Goal: Information Seeking & Learning: Learn about a topic

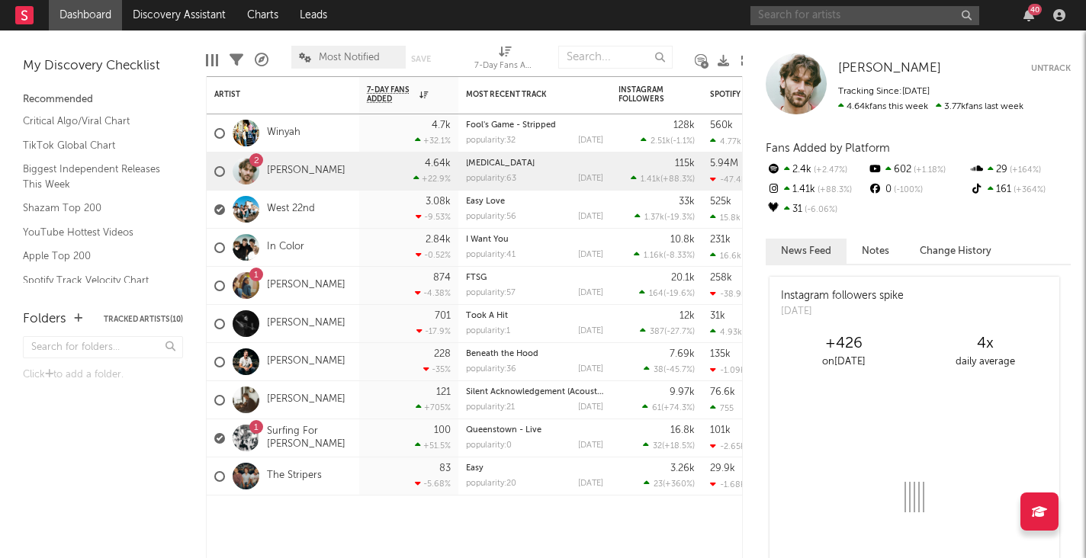
click at [784, 19] on input "text" at bounding box center [865, 15] width 229 height 19
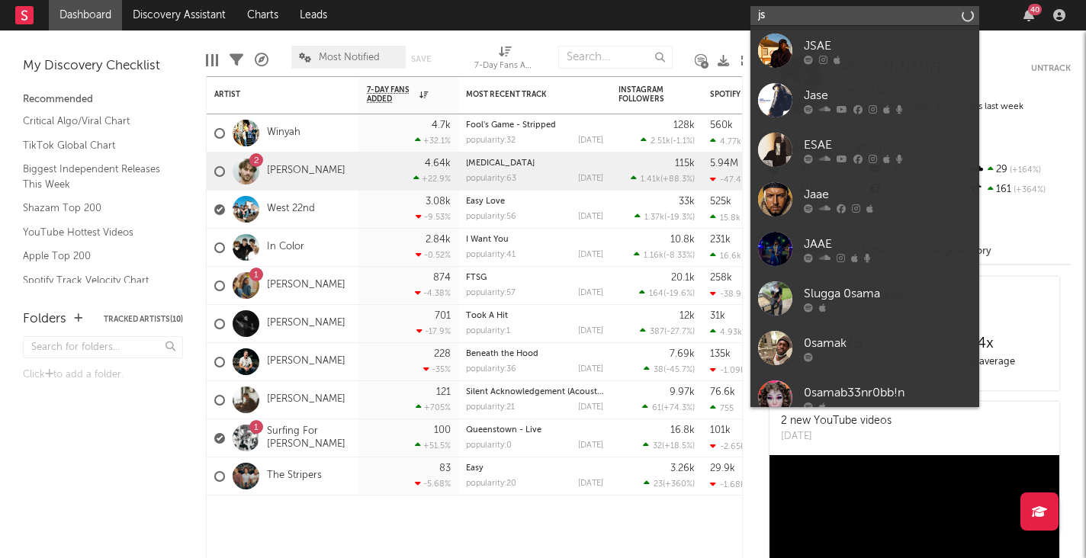
type input "j"
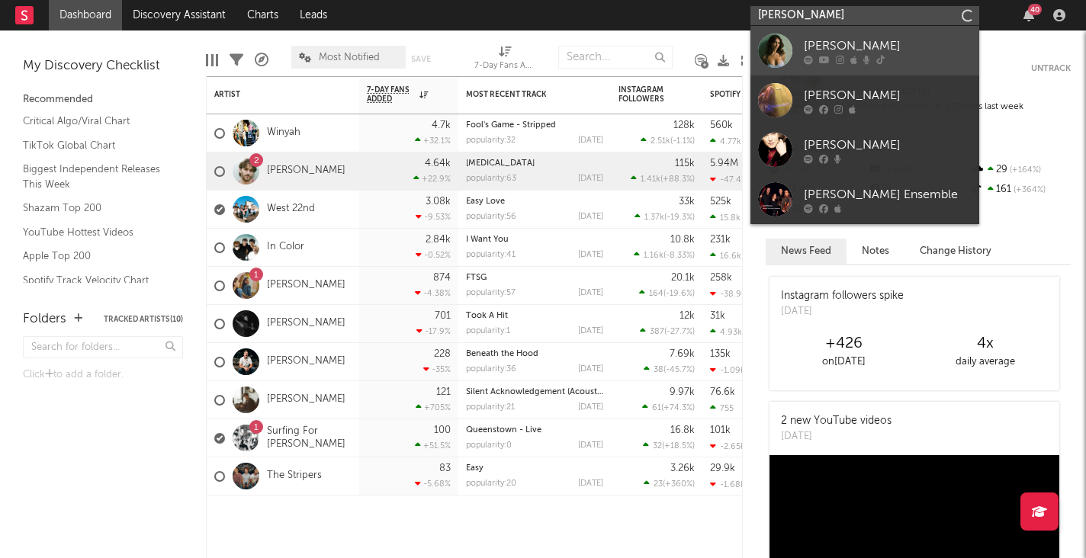
type input "[PERSON_NAME]"
click at [854, 53] on div "[PERSON_NAME]" at bounding box center [888, 46] width 168 height 18
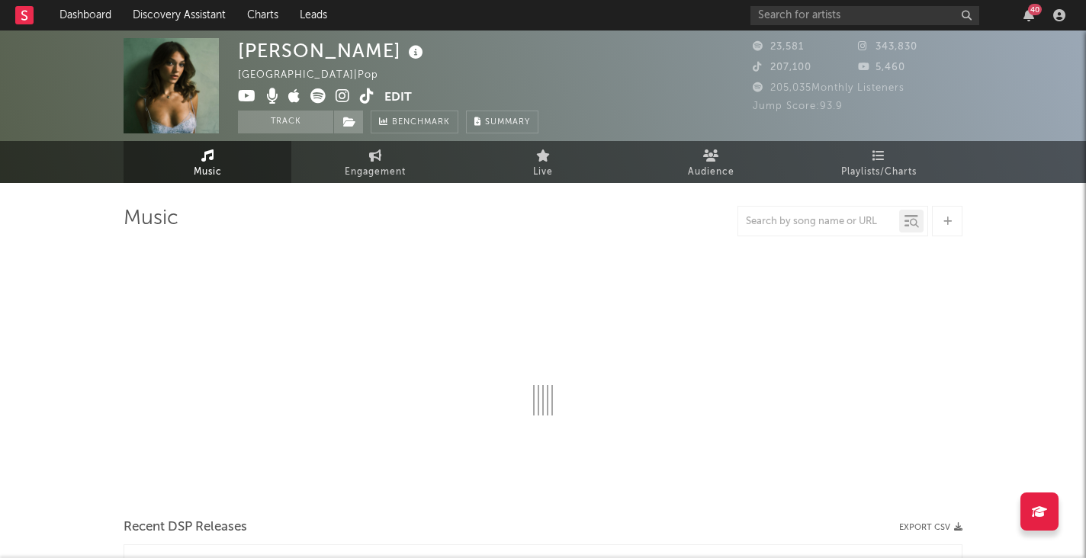
select select "1w"
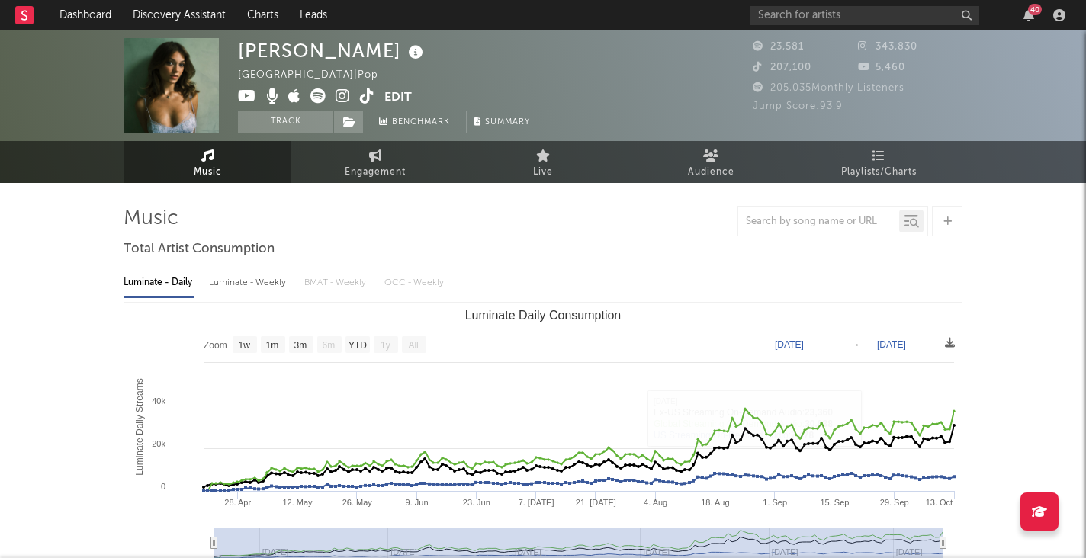
click at [360, 95] on icon at bounding box center [367, 95] width 14 height 15
click at [418, 172] on link "Engagement" at bounding box center [375, 162] width 168 height 42
select select "1w"
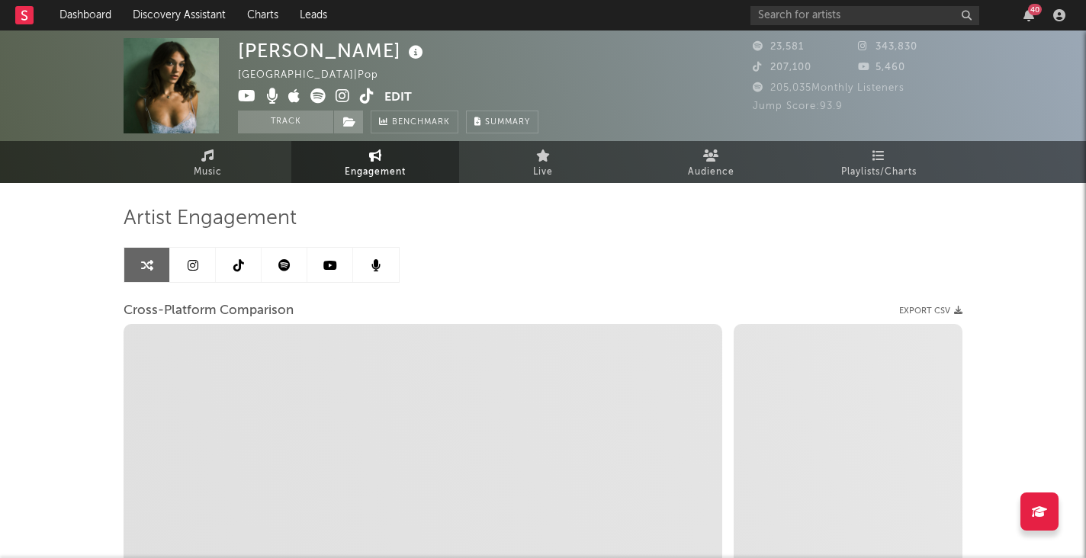
select select "1m"
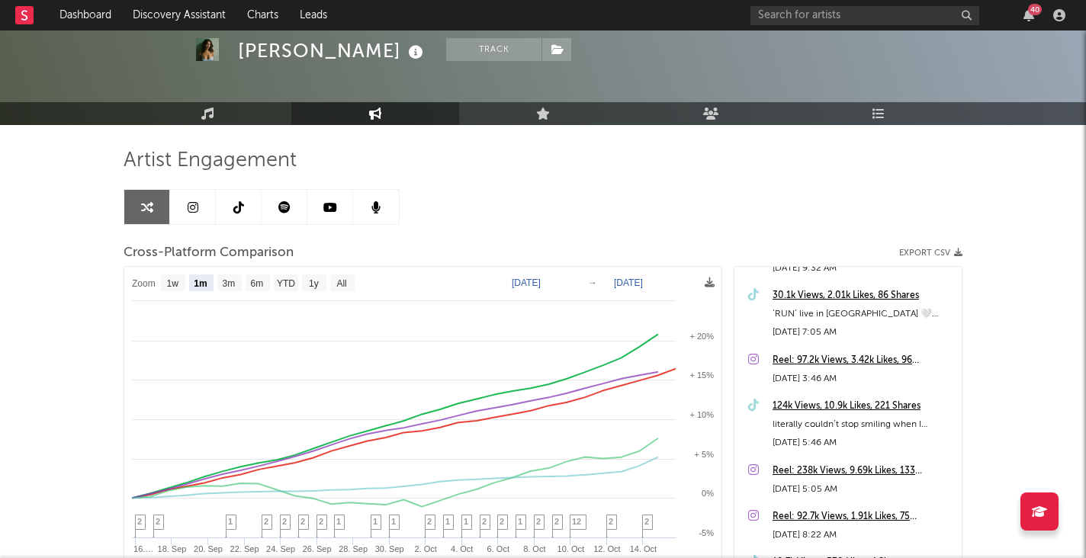
scroll to position [1863, 0]
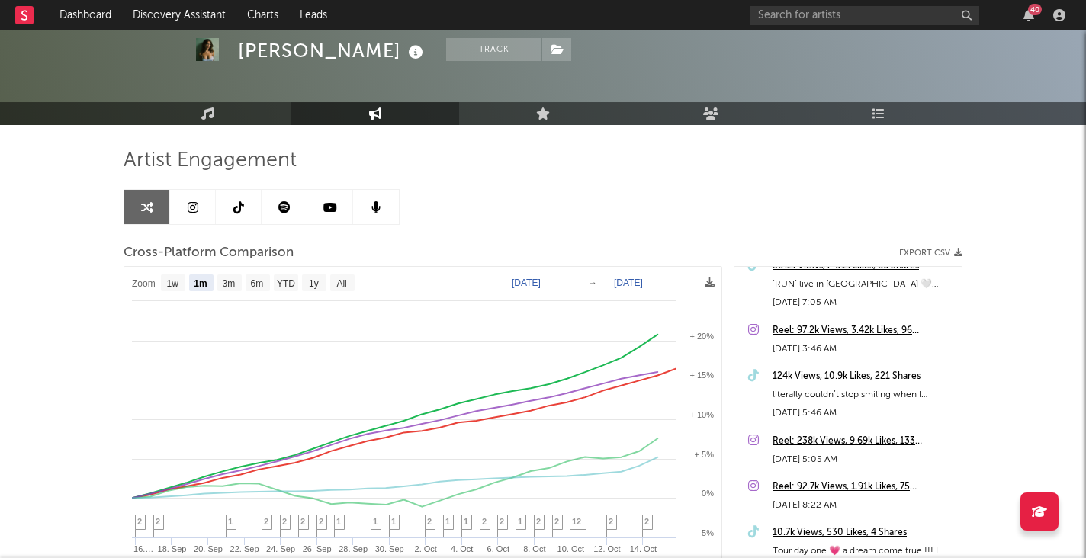
click at [13, 14] on nav "Dashboard Discovery Assistant Charts Leads 40" at bounding box center [543, 15] width 1086 height 31
click at [28, 14] on rect at bounding box center [24, 15] width 18 height 18
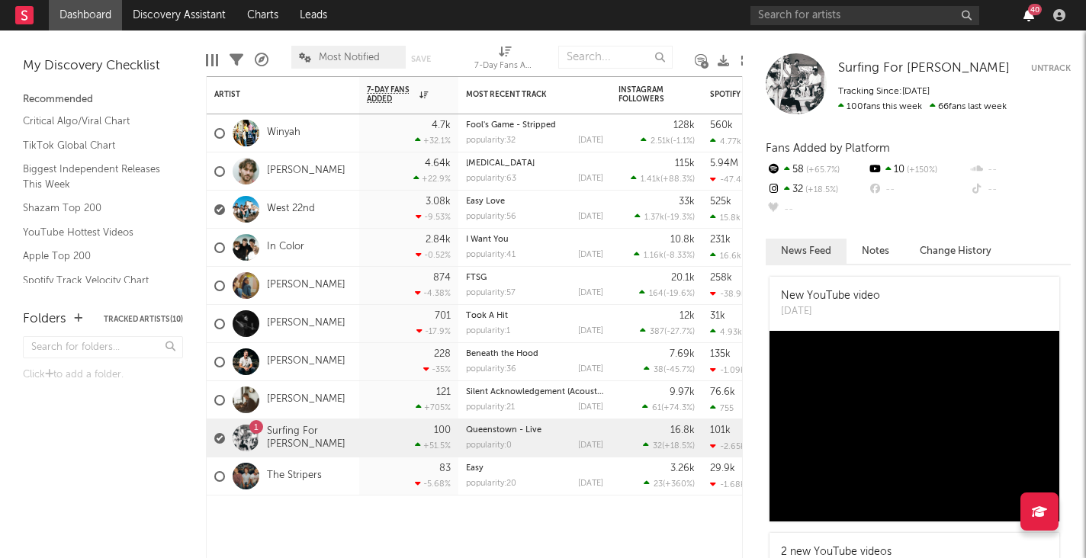
click at [1031, 18] on icon "button" at bounding box center [1029, 15] width 11 height 12
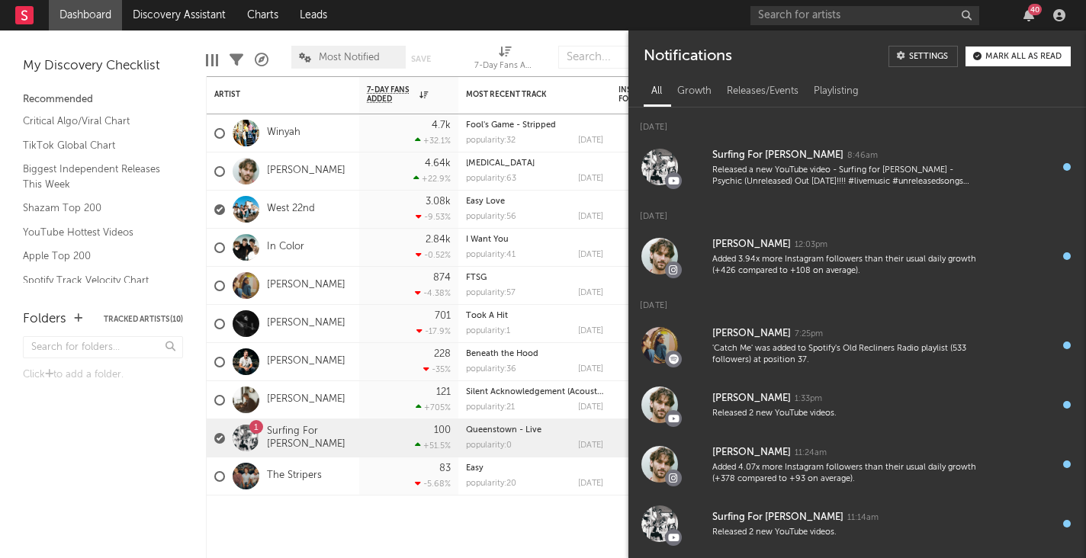
click at [1028, 9] on div "40" at bounding box center [1035, 9] width 14 height 11
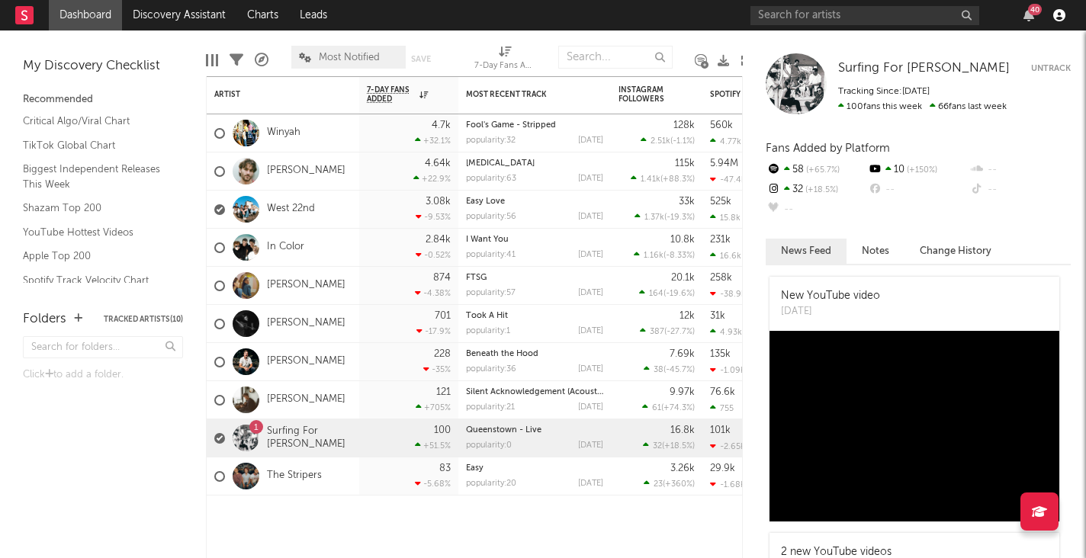
click at [1061, 14] on icon "button" at bounding box center [1059, 15] width 12 height 12
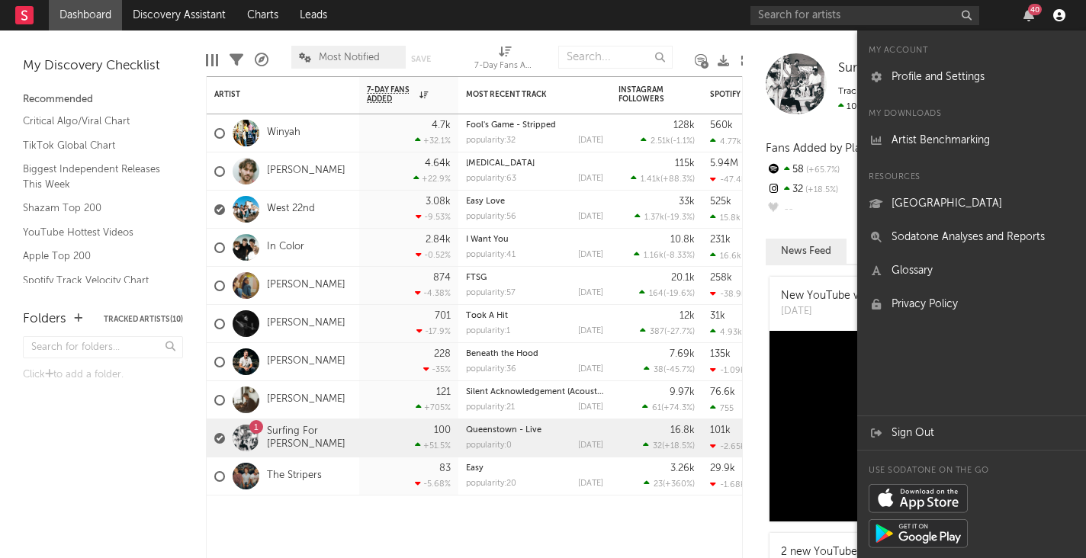
click at [1059, 16] on icon "button" at bounding box center [1059, 15] width 12 height 12
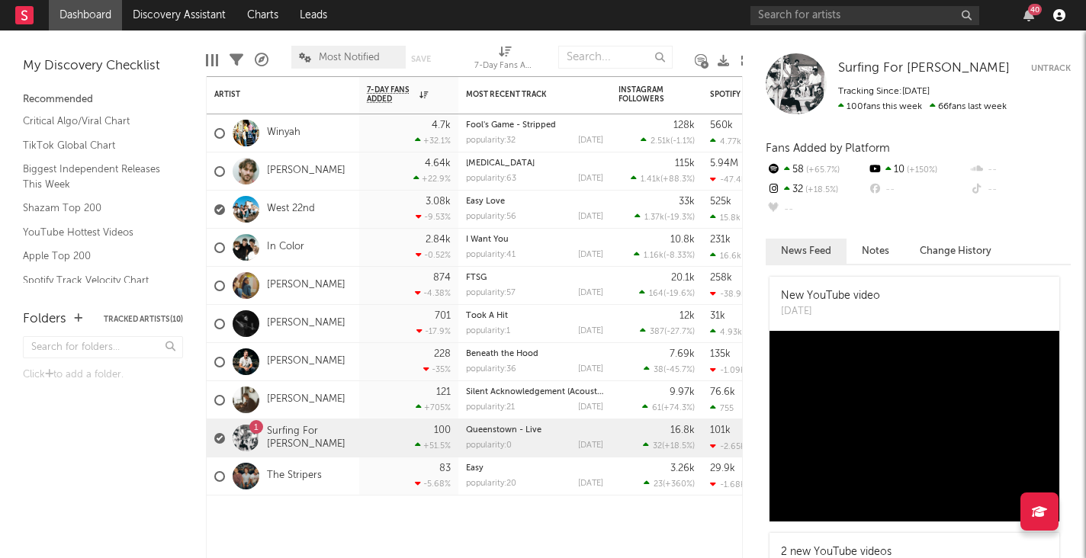
click at [1059, 18] on icon "button" at bounding box center [1059, 15] width 12 height 12
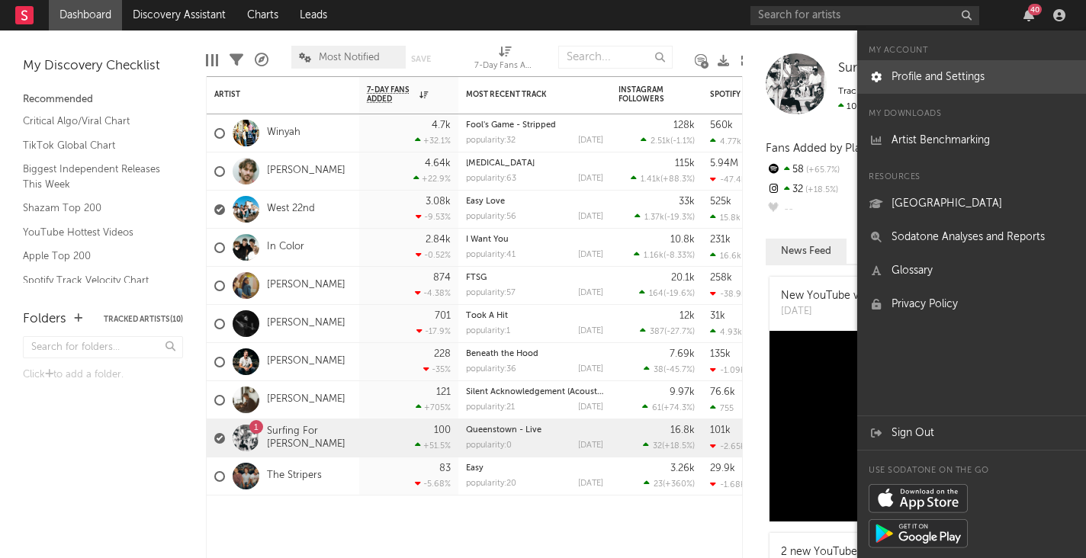
click at [941, 68] on link "Profile and Settings" at bounding box center [971, 77] width 229 height 34
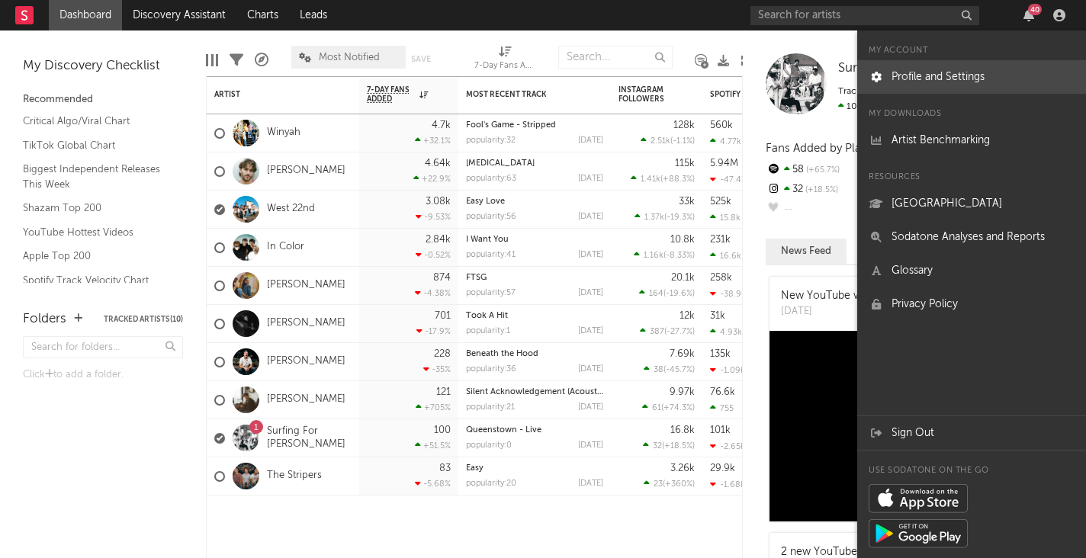
select select "recorded_music"
select select "assistant_coordinator"
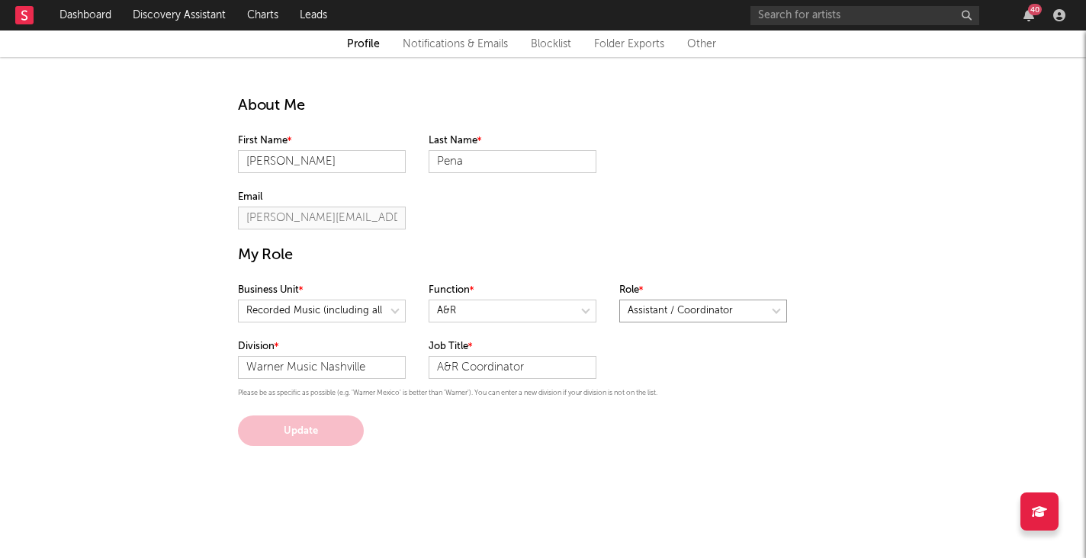
click at [688, 315] on select at bounding box center [703, 311] width 168 height 23
click at [25, 19] on icon at bounding box center [24, 15] width 6 height 10
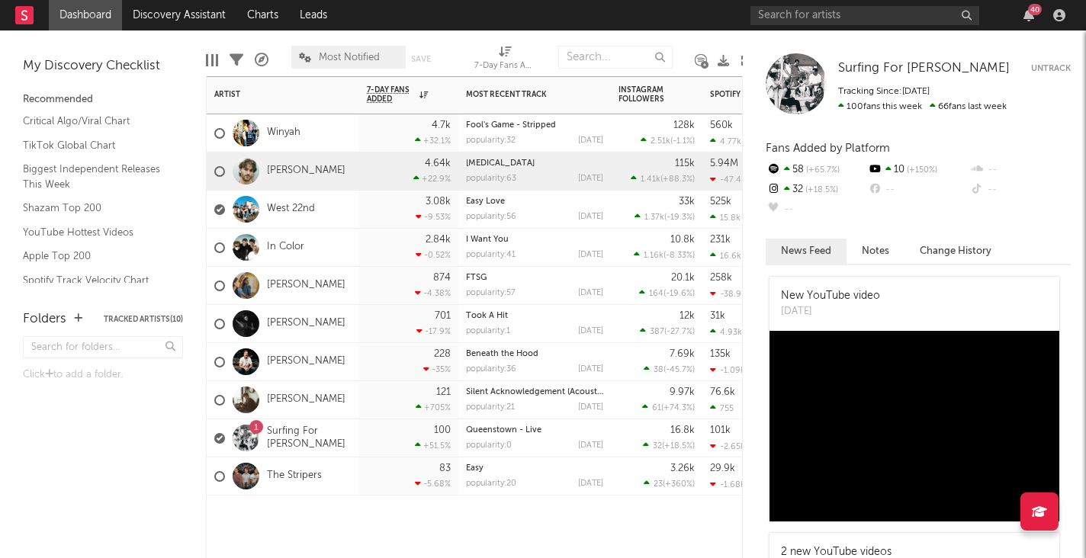
click at [381, 175] on div "4.64k +22.9 %" at bounding box center [409, 171] width 84 height 37
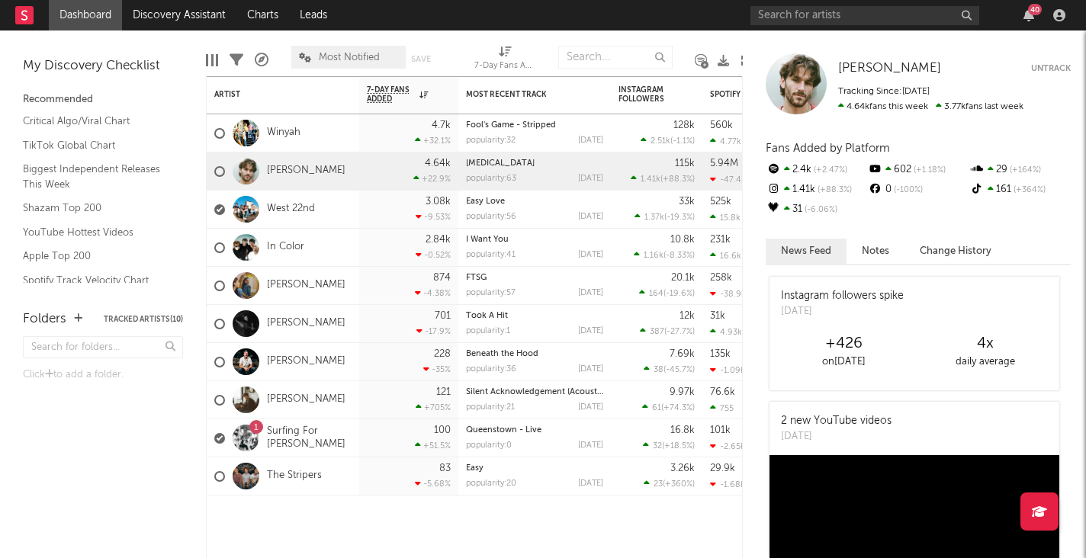
click at [797, 95] on div at bounding box center [796, 83] width 61 height 61
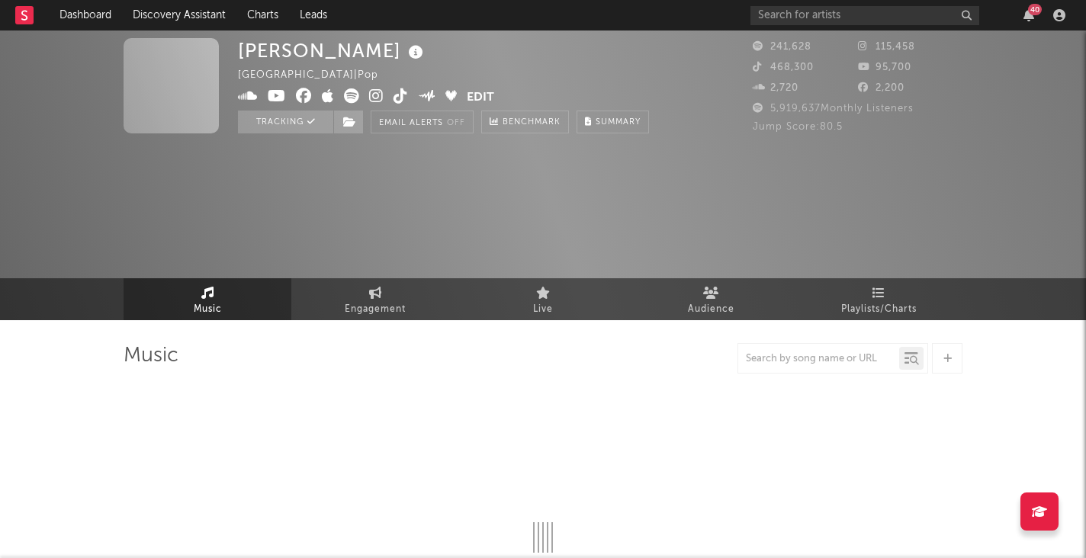
select select "6m"
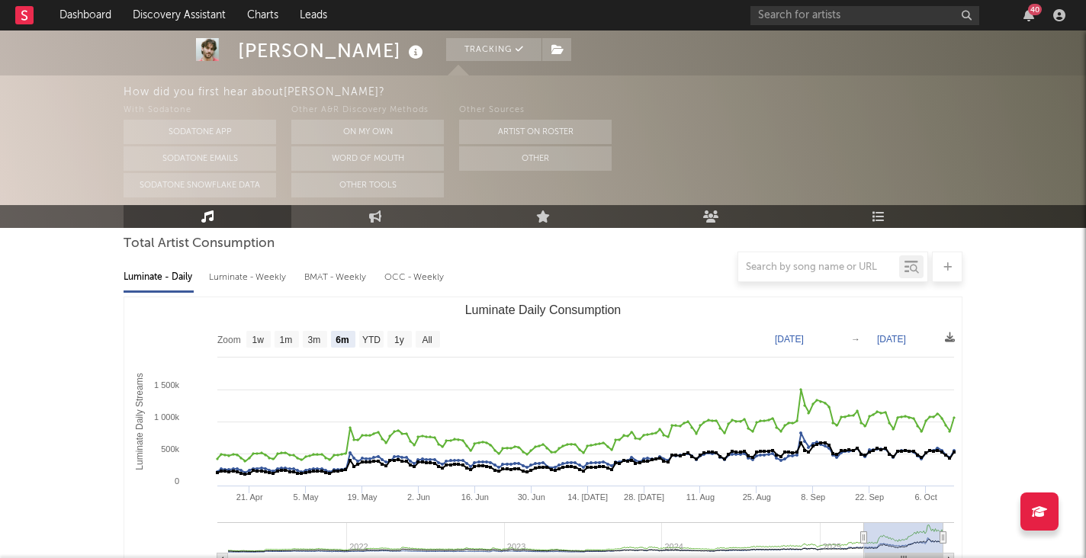
scroll to position [134, 0]
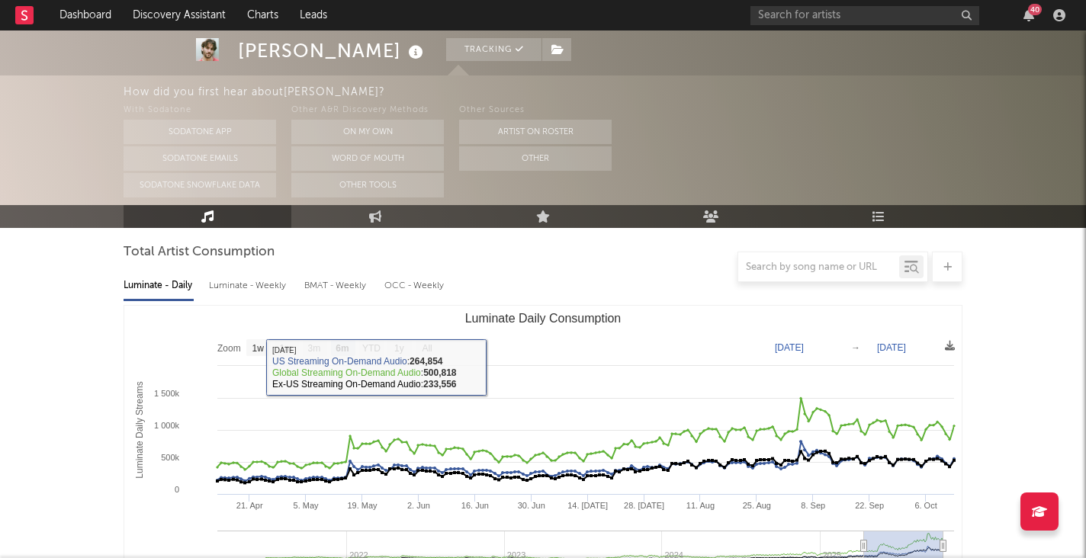
click at [268, 284] on div "Luminate - Weekly" at bounding box center [249, 286] width 80 height 26
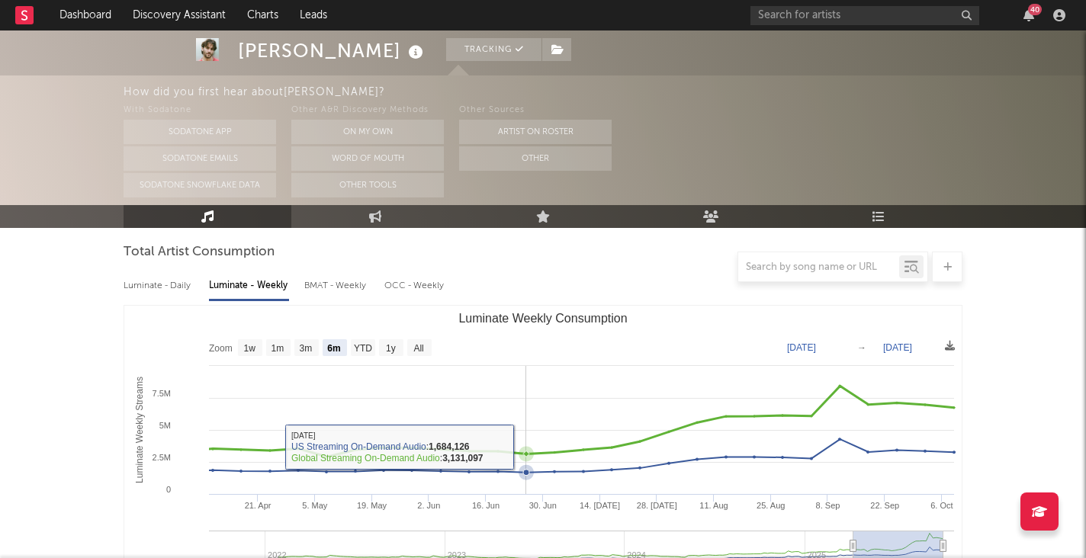
click at [516, 445] on icon "Luminate Weekly Consumption" at bounding box center [570, 421] width 770 height 71
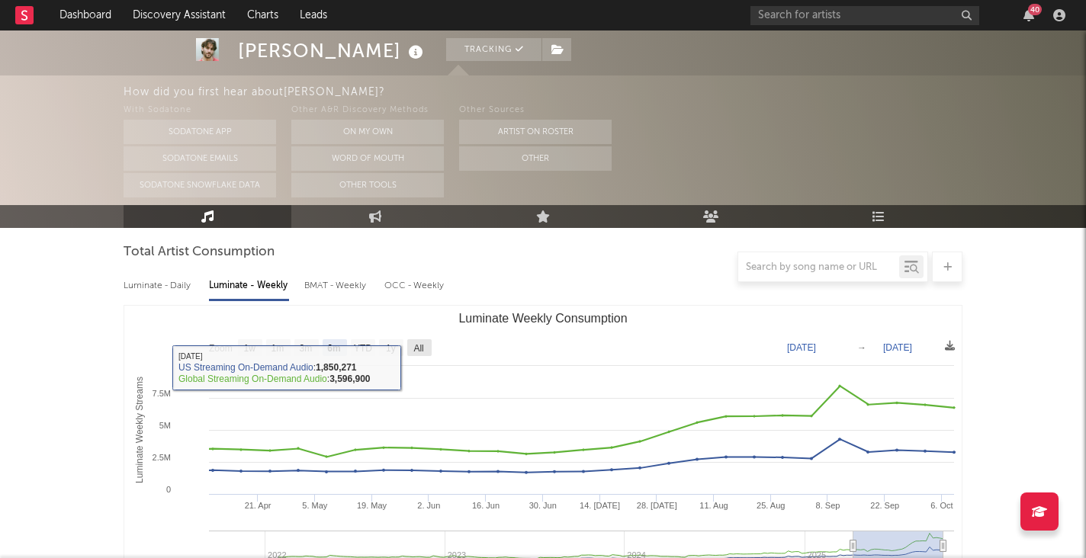
click at [419, 347] on text "All" at bounding box center [418, 348] width 10 height 11
select select "All"
type input "[DATE]"
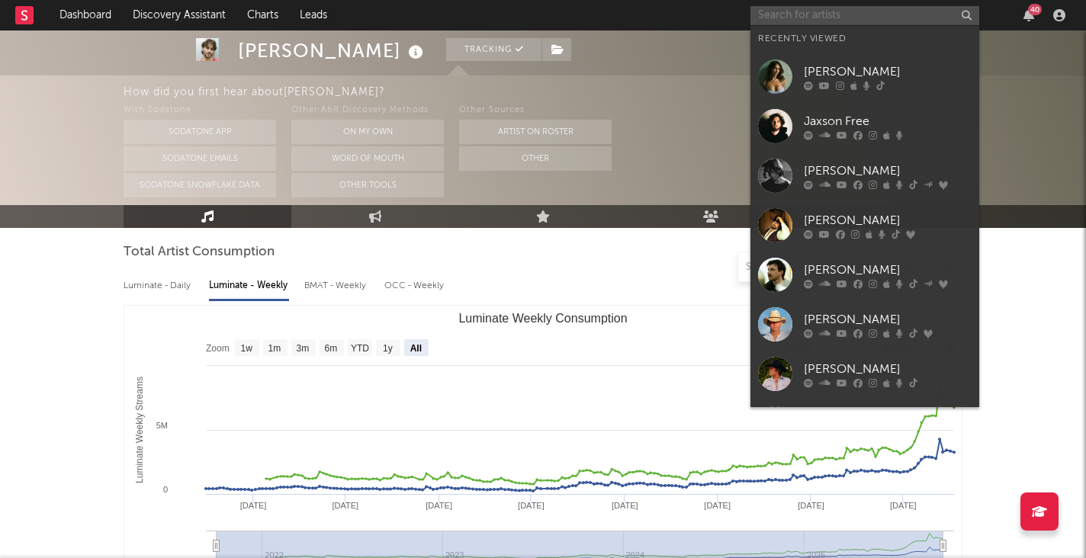
click at [866, 21] on input "text" at bounding box center [865, 15] width 229 height 19
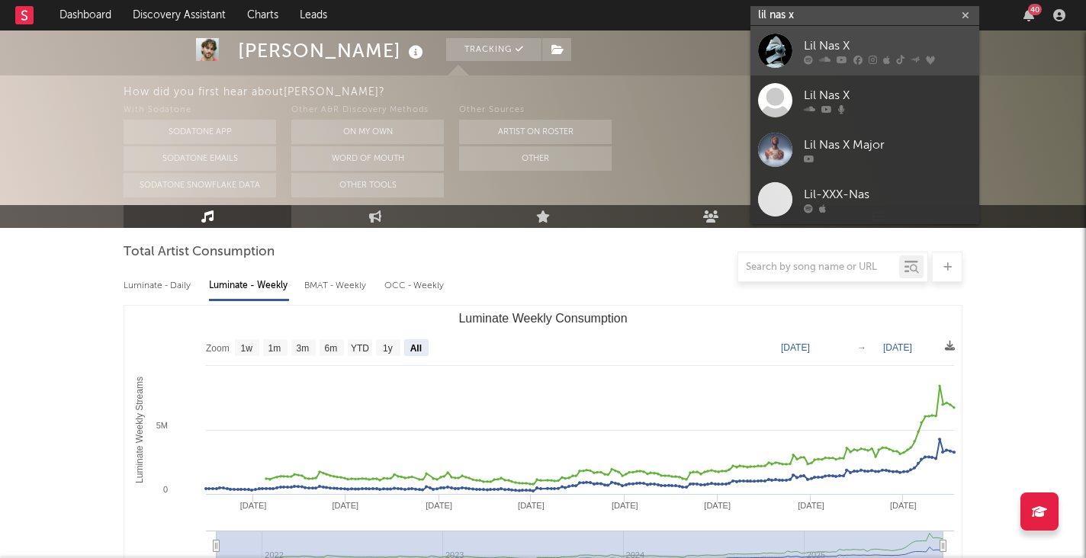
type input "lil nas x"
click at [834, 34] on link "Lil Nas X" at bounding box center [865, 51] width 229 height 50
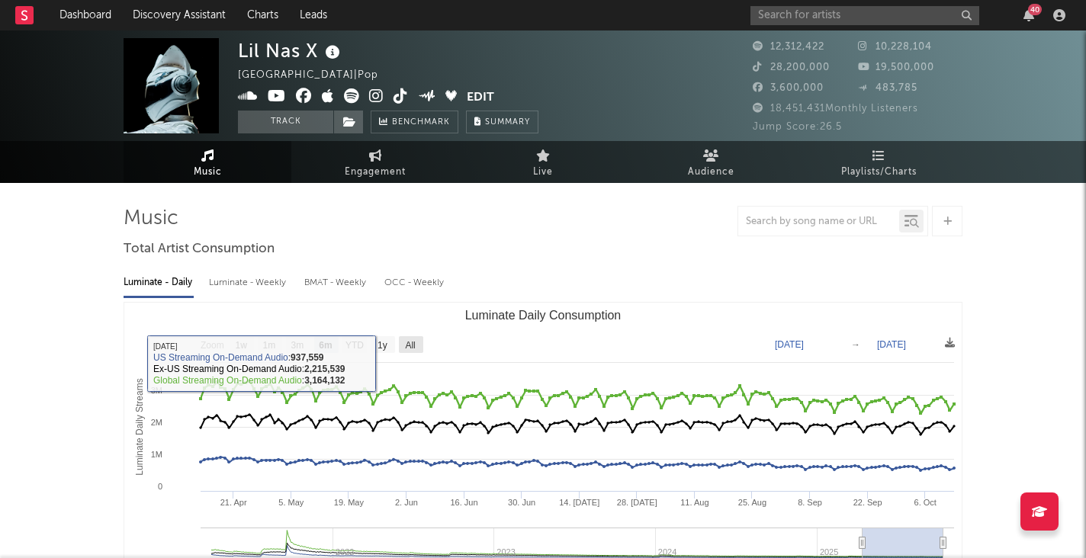
click at [406, 343] on text "All" at bounding box center [410, 345] width 10 height 11
select select "All"
type input "[DATE]"
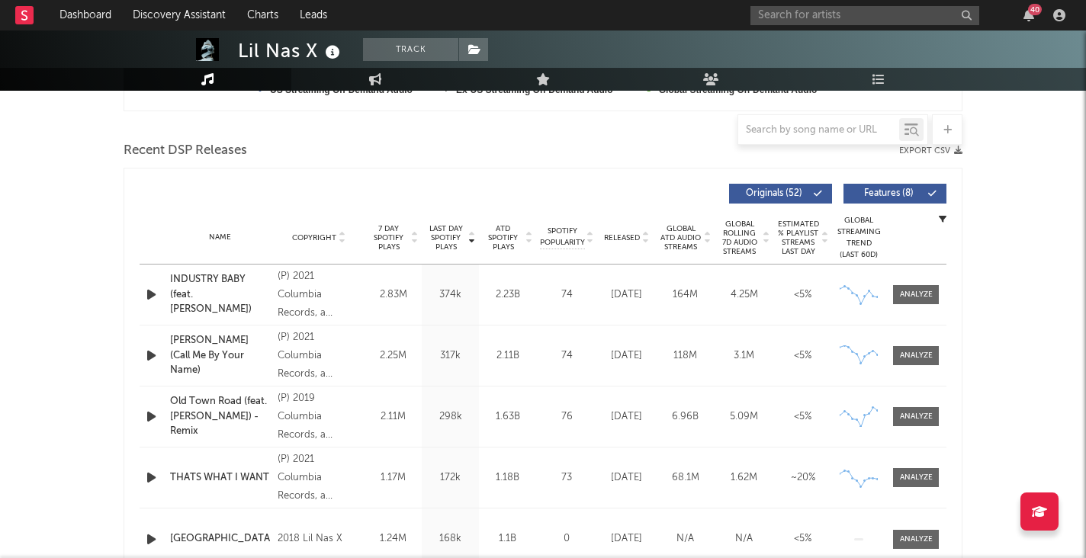
scroll to position [505, 0]
